Goal: Transaction & Acquisition: Download file/media

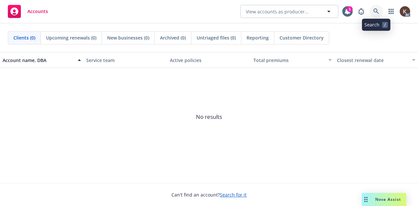
click at [372, 13] on link at bounding box center [376, 11] width 13 height 13
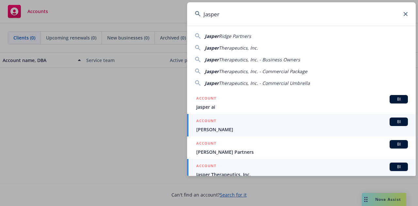
scroll to position [23, 0]
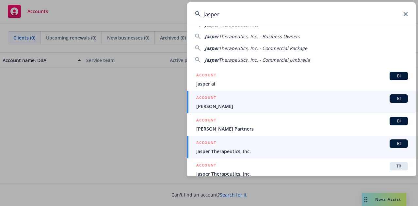
type input "Jasper"
click at [250, 148] on span "Jasper Therapeutics, Inc." at bounding box center [302, 151] width 212 height 7
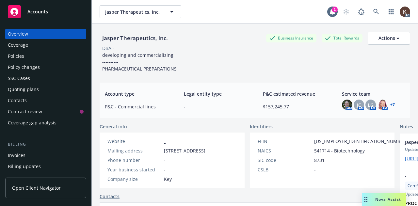
click at [25, 52] on div "Policies" at bounding box center [46, 56] width 76 height 10
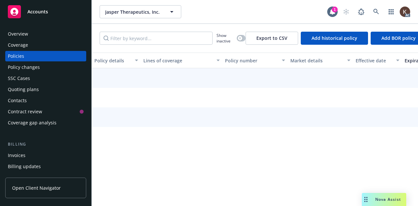
click at [25, 52] on div "Policies" at bounding box center [46, 56] width 76 height 10
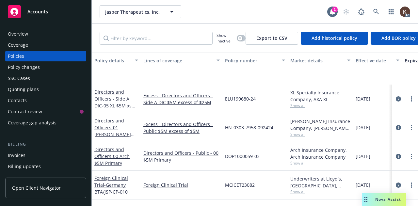
scroll to position [172, 0]
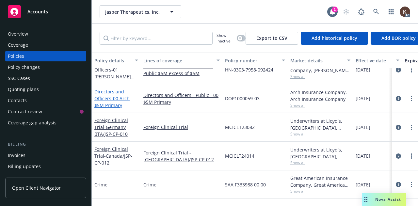
click at [106, 97] on link "Directors and Officers - 00 Arch $5M Primary" at bounding box center [111, 99] width 35 height 20
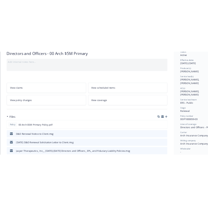
scroll to position [56, 0]
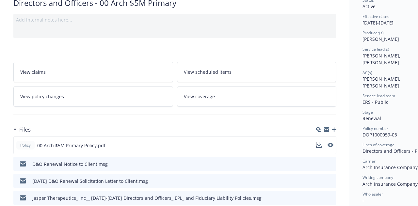
click at [319, 144] on icon "download file" at bounding box center [319, 144] width 4 height 4
